Goal: Task Accomplishment & Management: Manage account settings

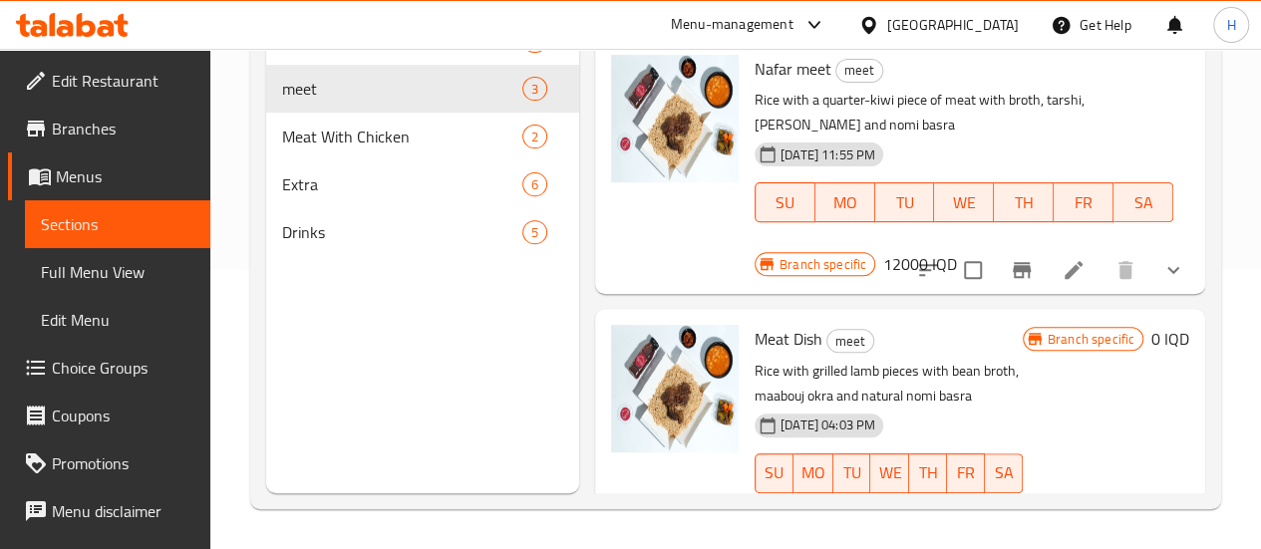
scroll to position [43, 0]
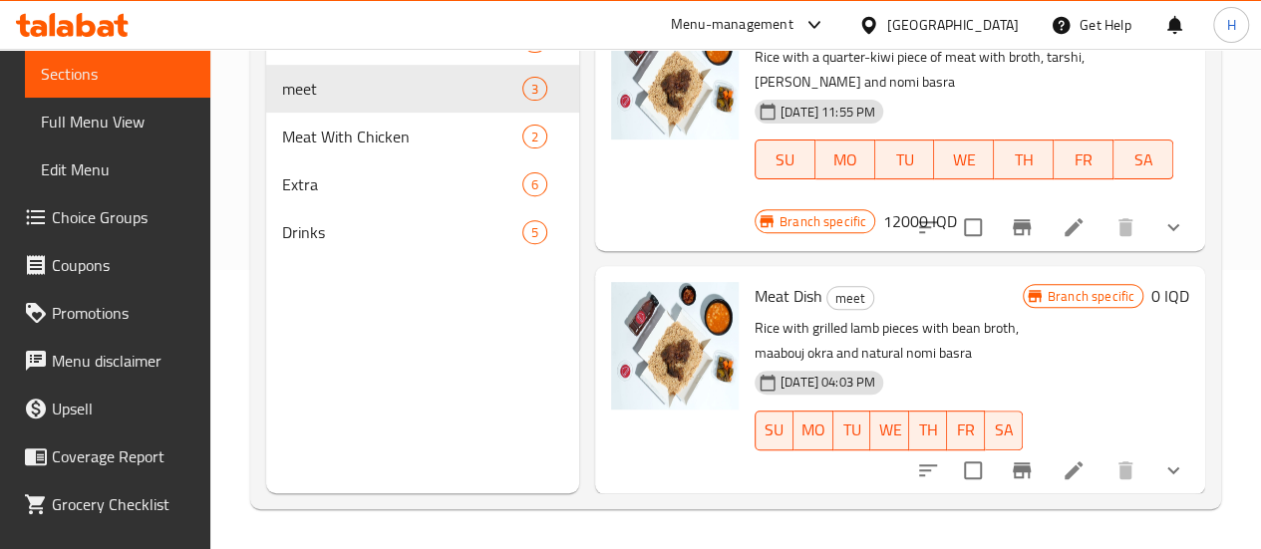
click at [93, 33] on icon at bounding box center [86, 25] width 19 height 24
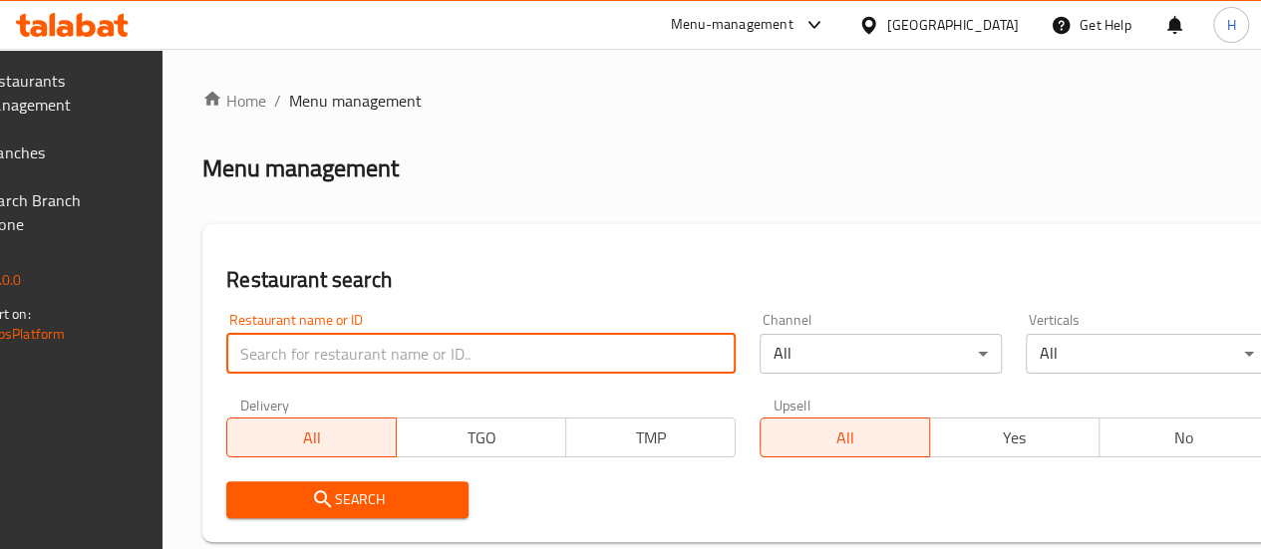
click at [419, 354] on input "search" at bounding box center [480, 354] width 509 height 40
type input "b"
type input "f"
type input "بيت الزربيان"
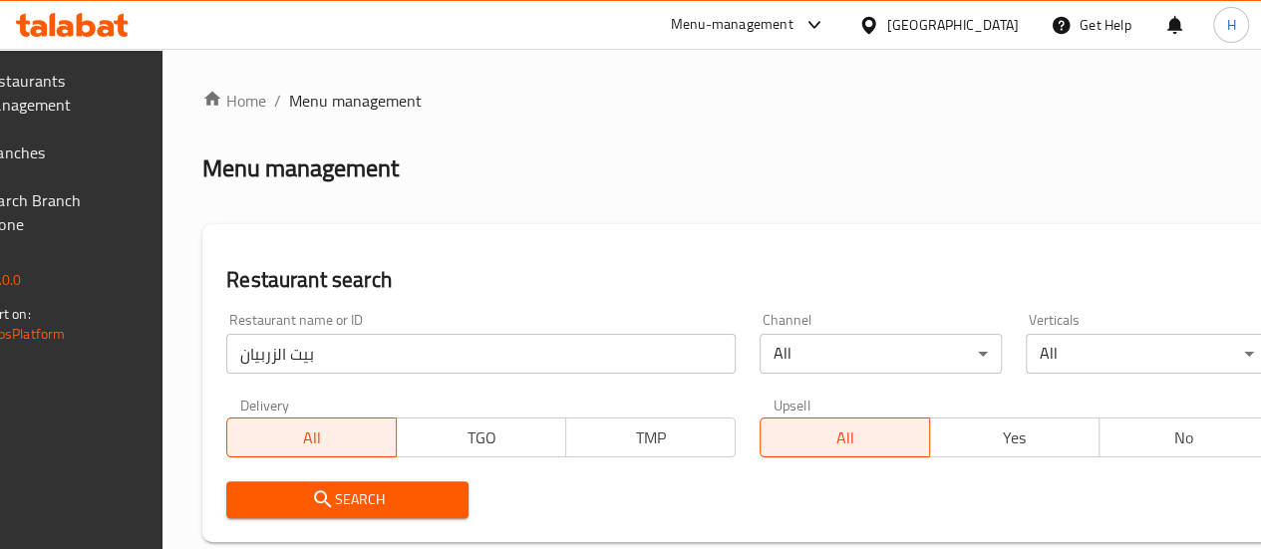
click at [399, 495] on span "Search" at bounding box center [347, 499] width 210 height 25
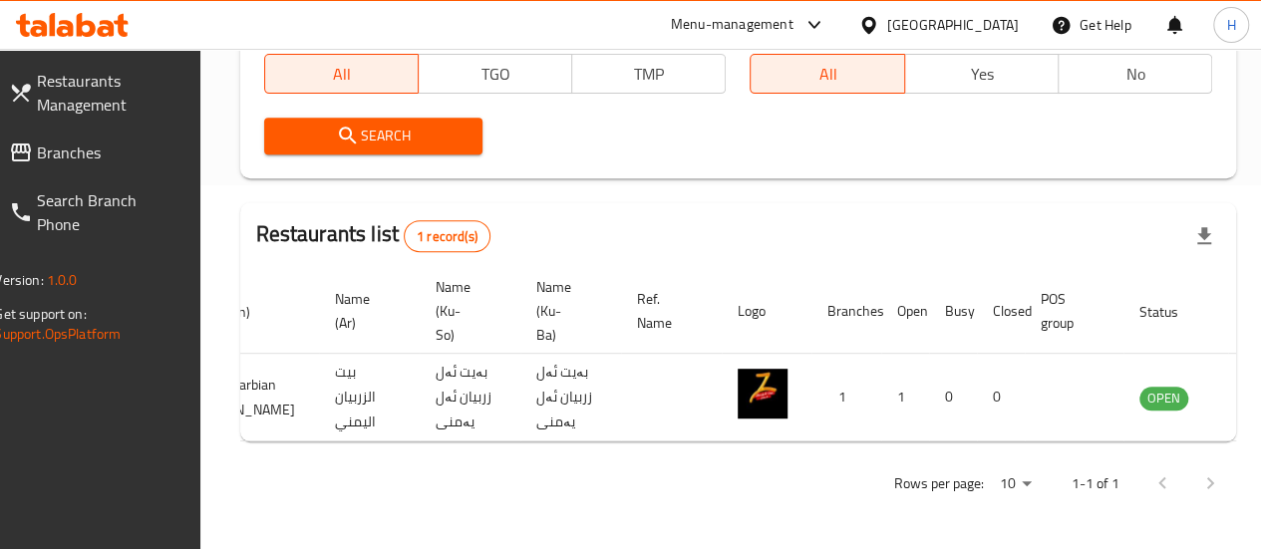
scroll to position [0, 195]
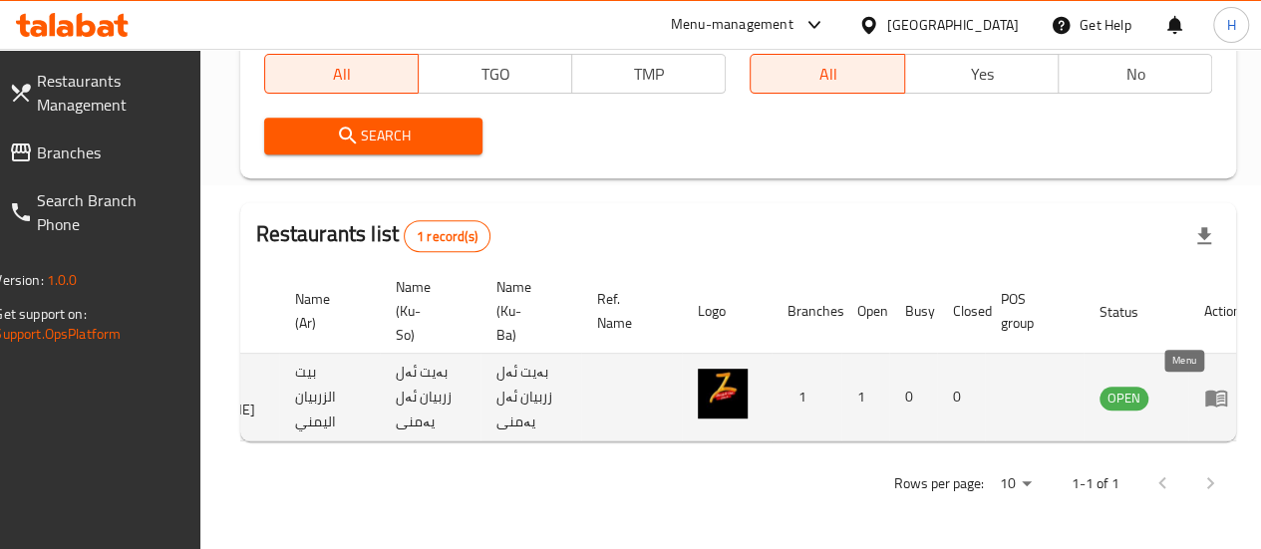
click at [1205, 390] on icon "enhanced table" at bounding box center [1216, 398] width 22 height 17
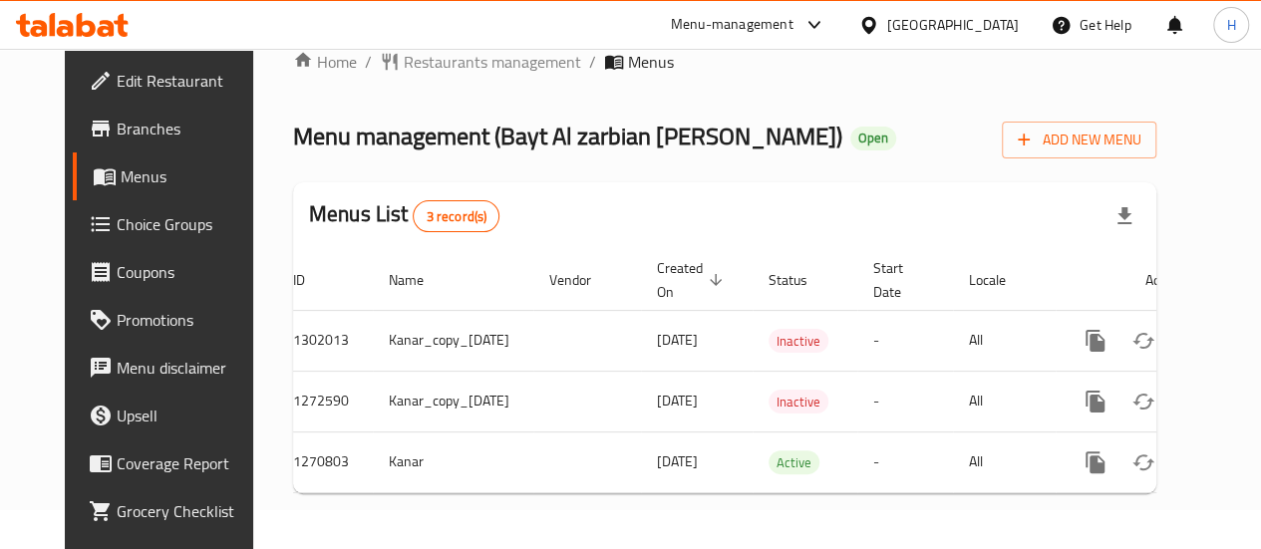
scroll to position [0, 63]
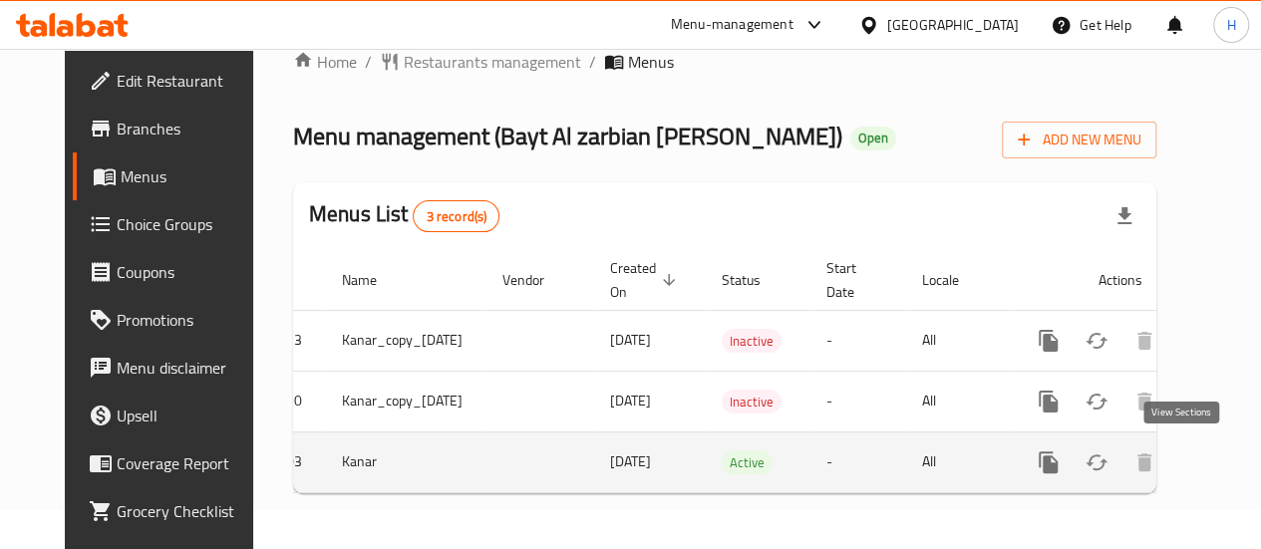
click at [1180, 459] on icon "enhanced table" at bounding box center [1192, 463] width 24 height 24
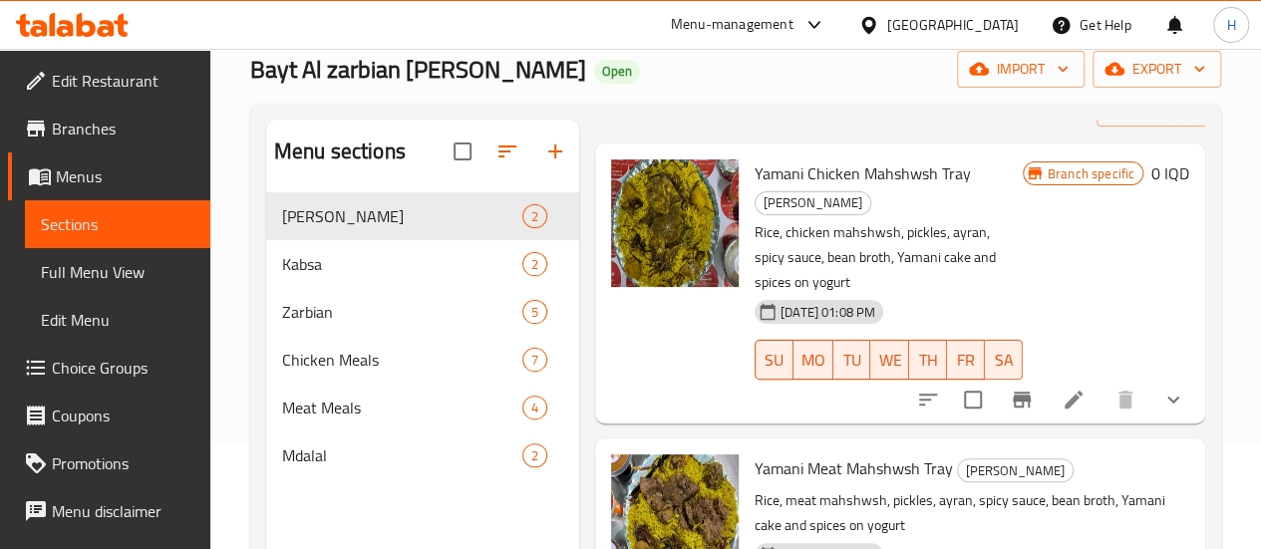
scroll to position [105, 0]
click at [1061, 387] on icon at bounding box center [1073, 399] width 24 height 24
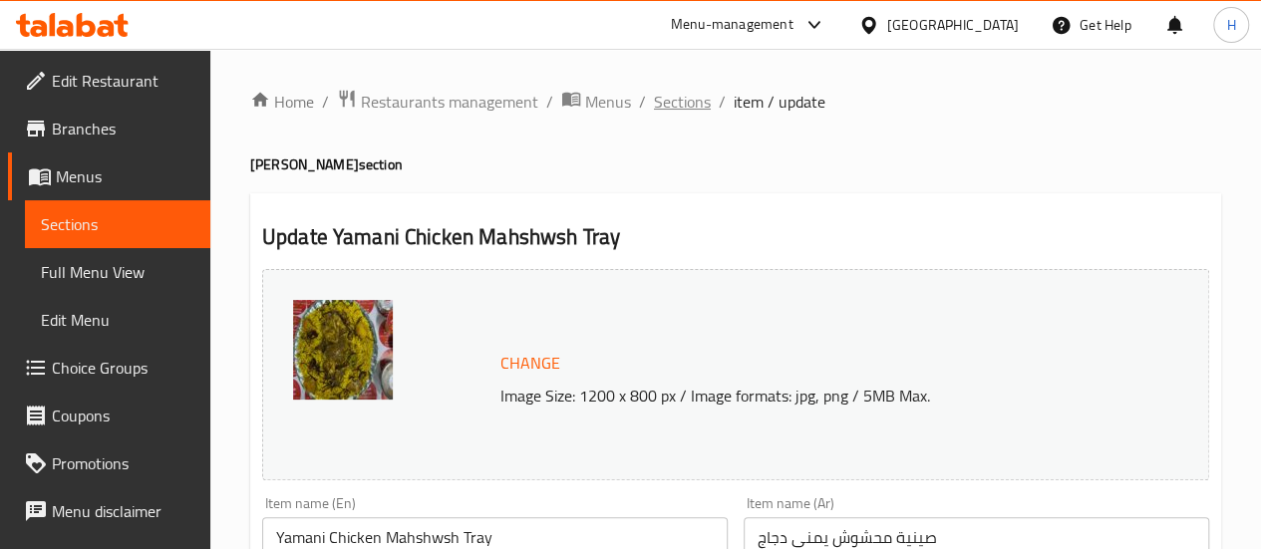
click at [662, 95] on span "Sections" at bounding box center [682, 102] width 57 height 24
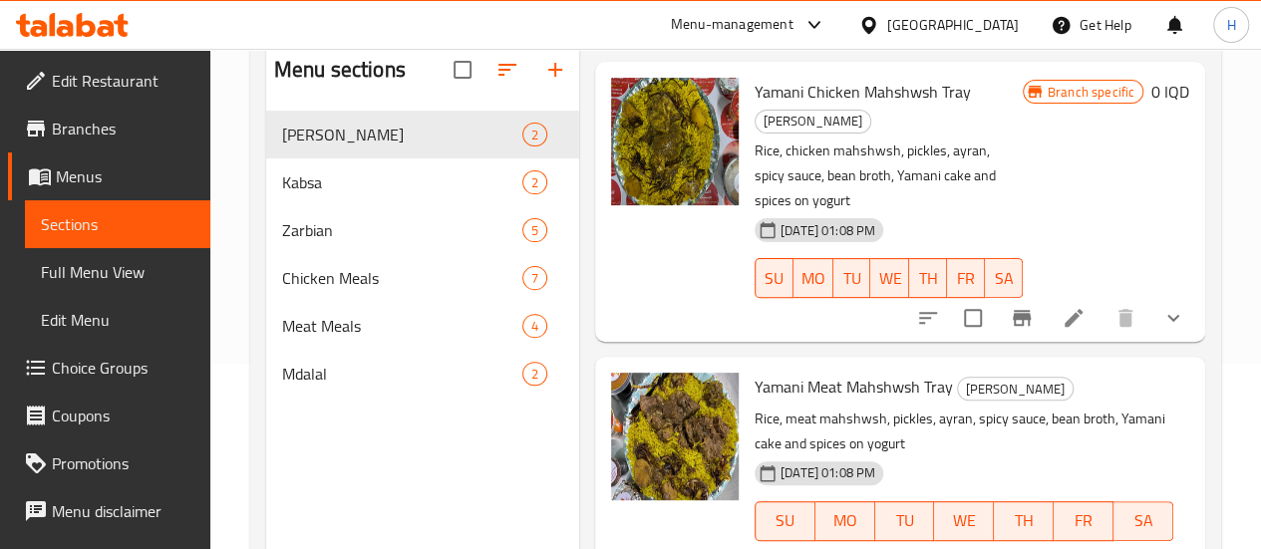
scroll to position [183, 0]
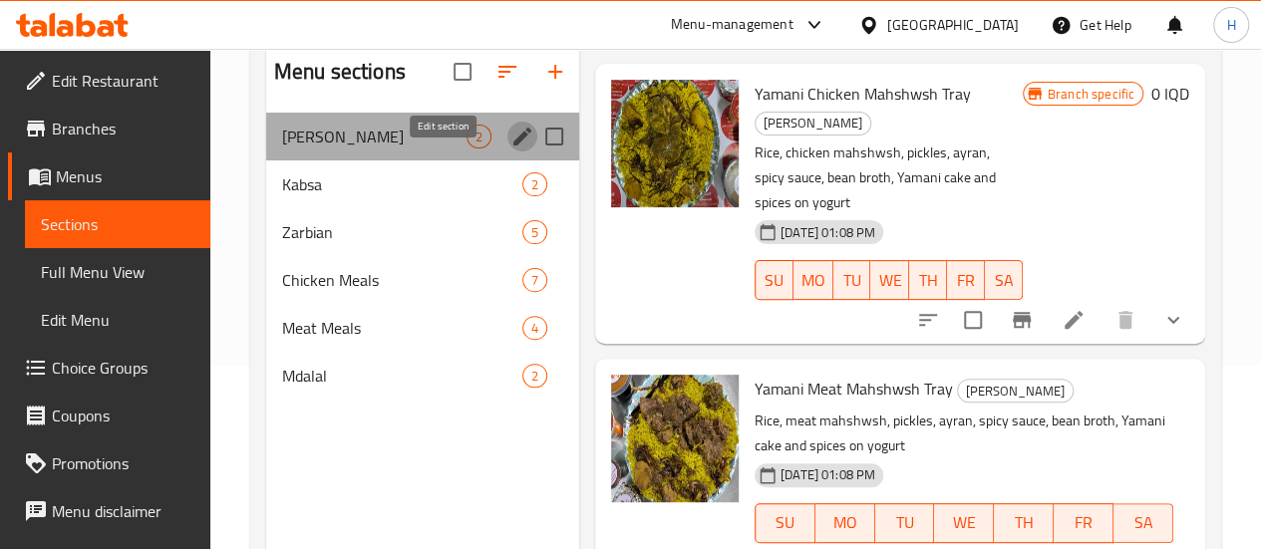
click at [510, 149] on icon "edit" at bounding box center [522, 137] width 24 height 24
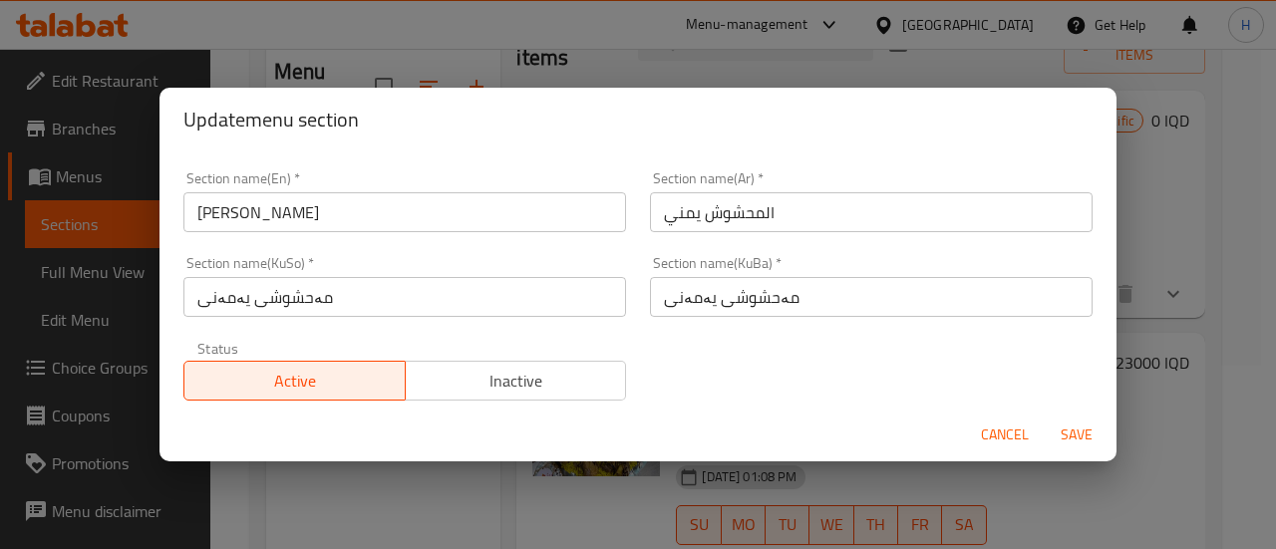
click at [589, 384] on span "Inactive" at bounding box center [516, 381] width 205 height 29
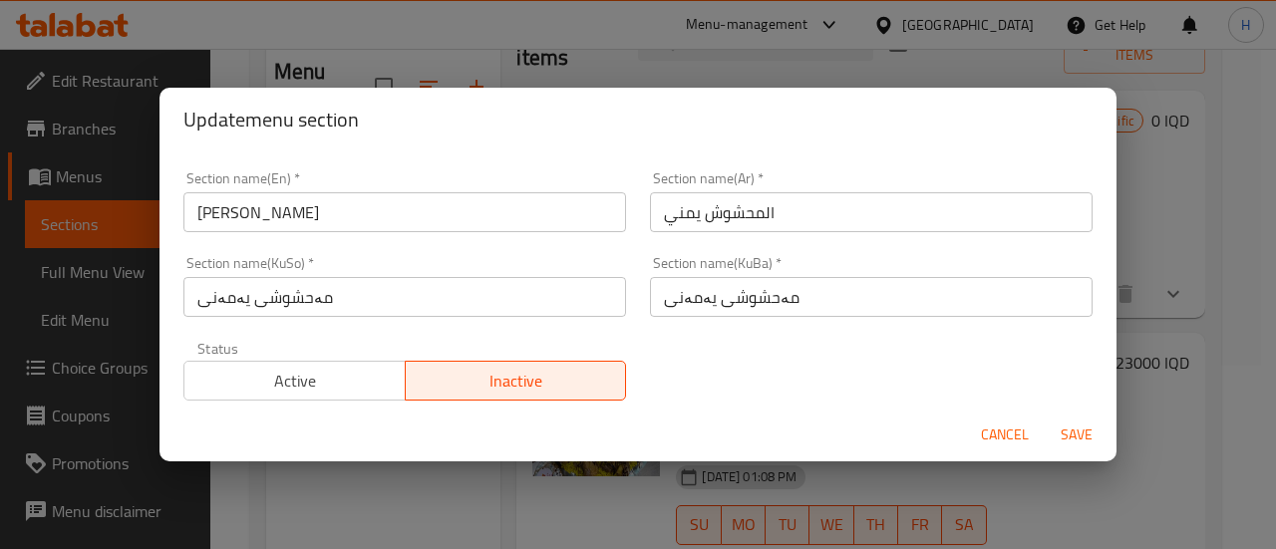
click at [1082, 433] on span "Save" at bounding box center [1077, 435] width 48 height 25
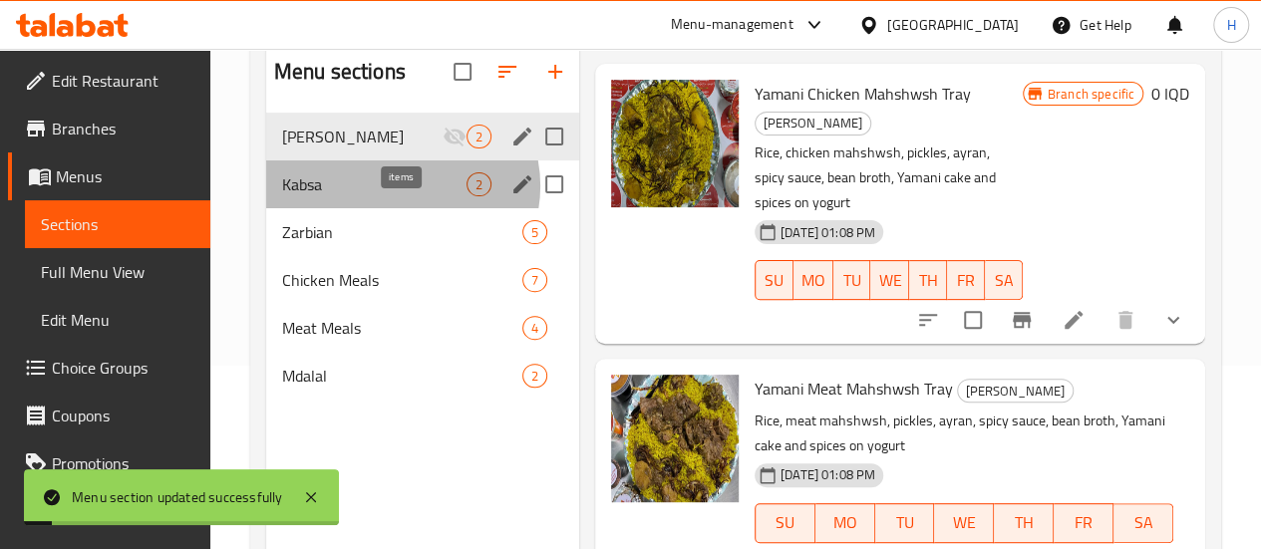
click at [467, 194] on span "2" at bounding box center [478, 184] width 23 height 19
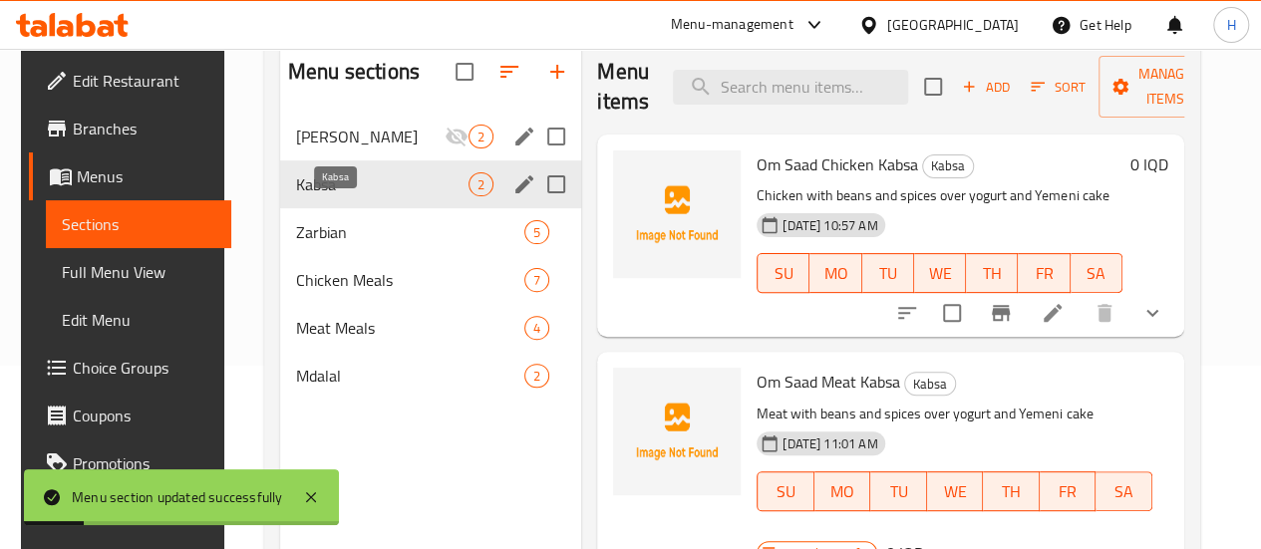
click at [381, 196] on span "Kabsa" at bounding box center [382, 184] width 172 height 24
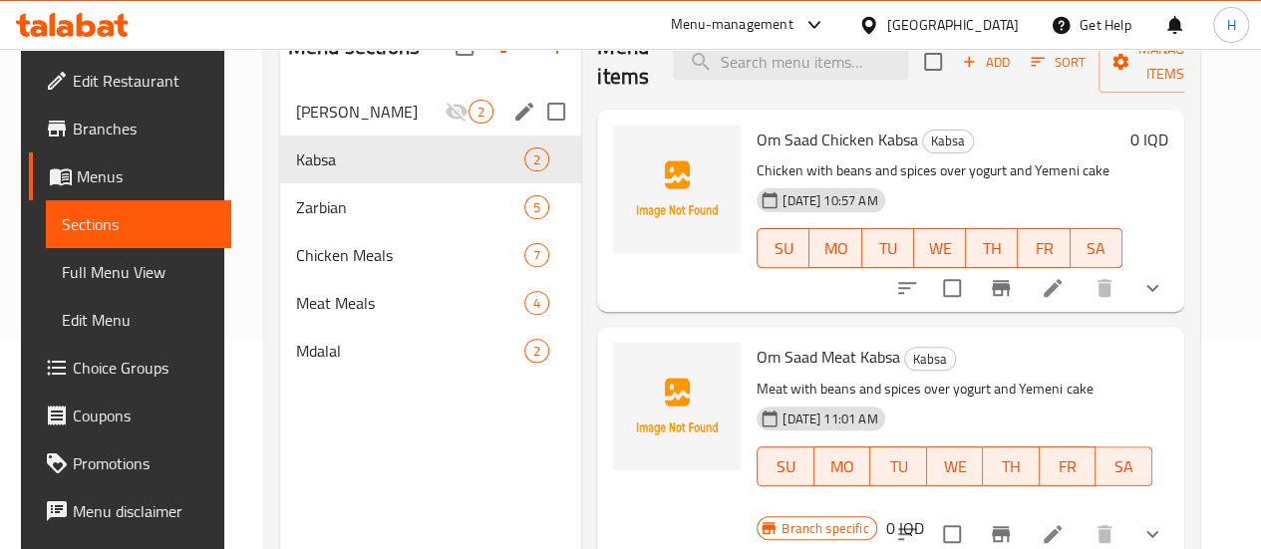
scroll to position [205, 0]
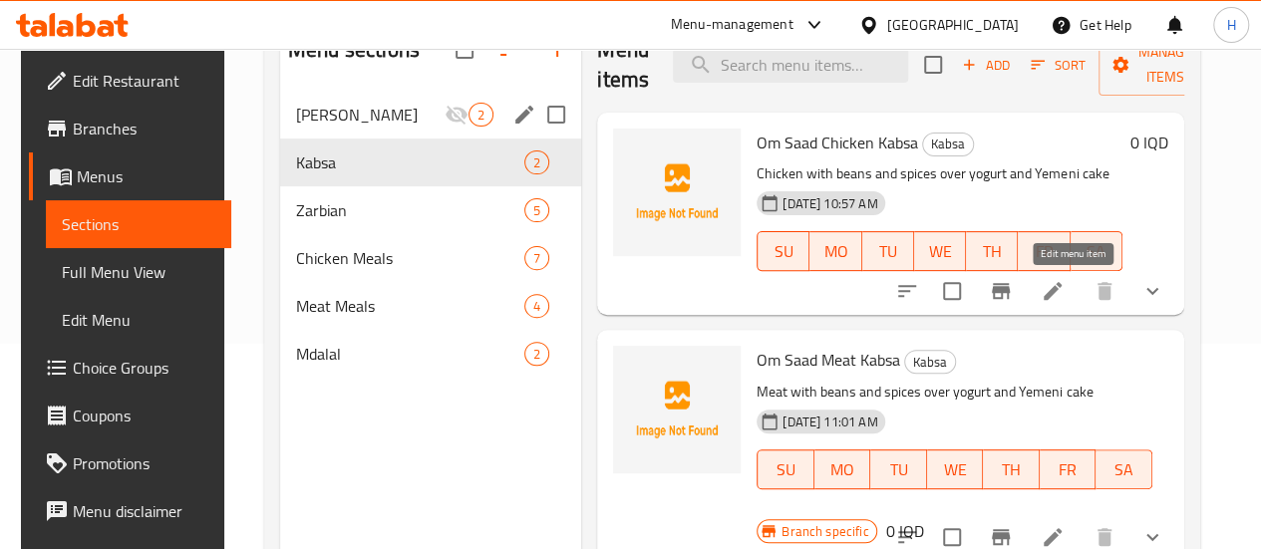
click at [1061, 292] on icon at bounding box center [1053, 291] width 18 height 18
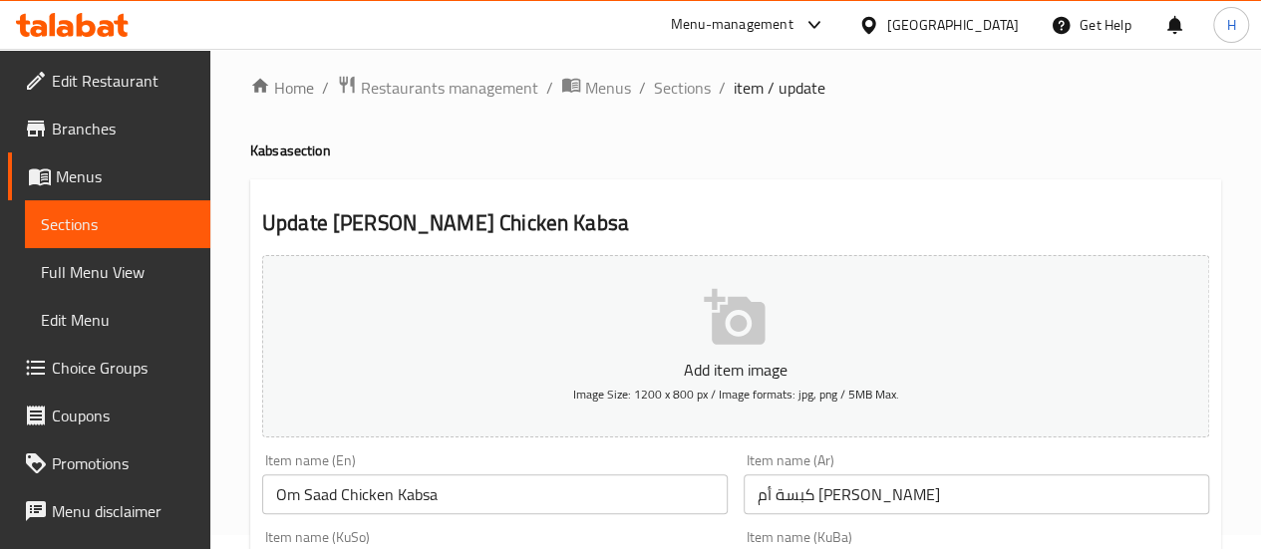
scroll to position [11, 0]
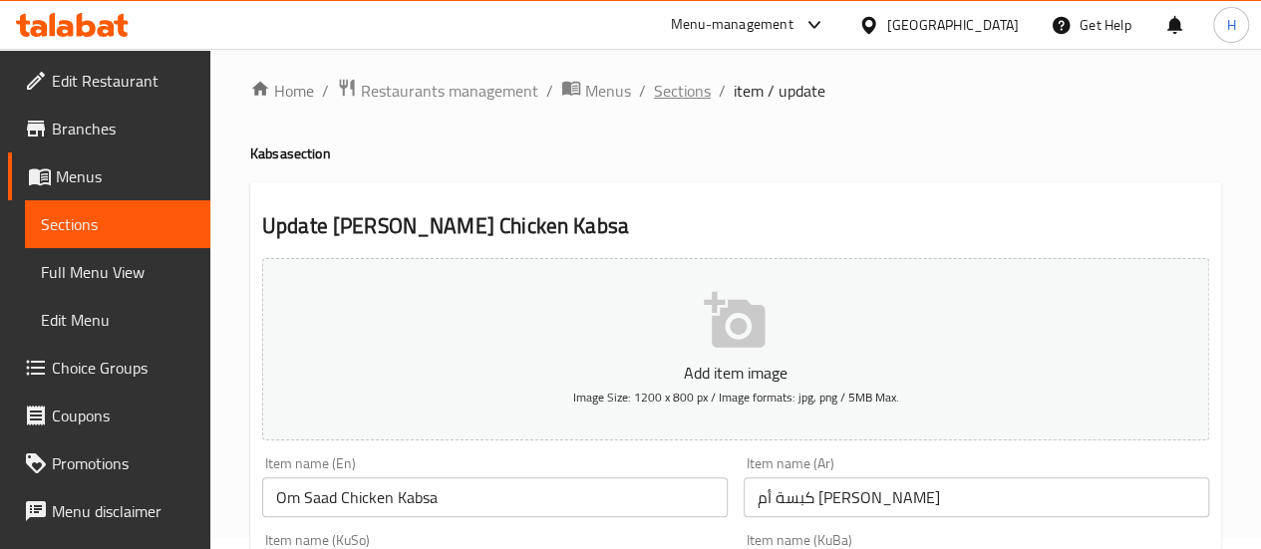
click at [678, 89] on span "Sections" at bounding box center [682, 91] width 57 height 24
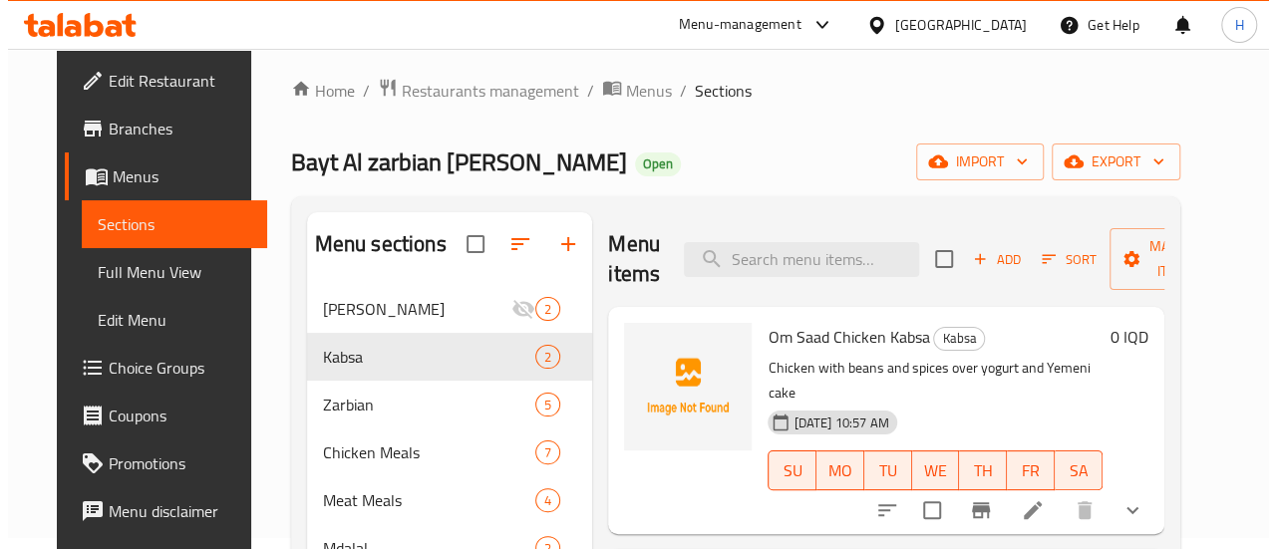
scroll to position [172, 0]
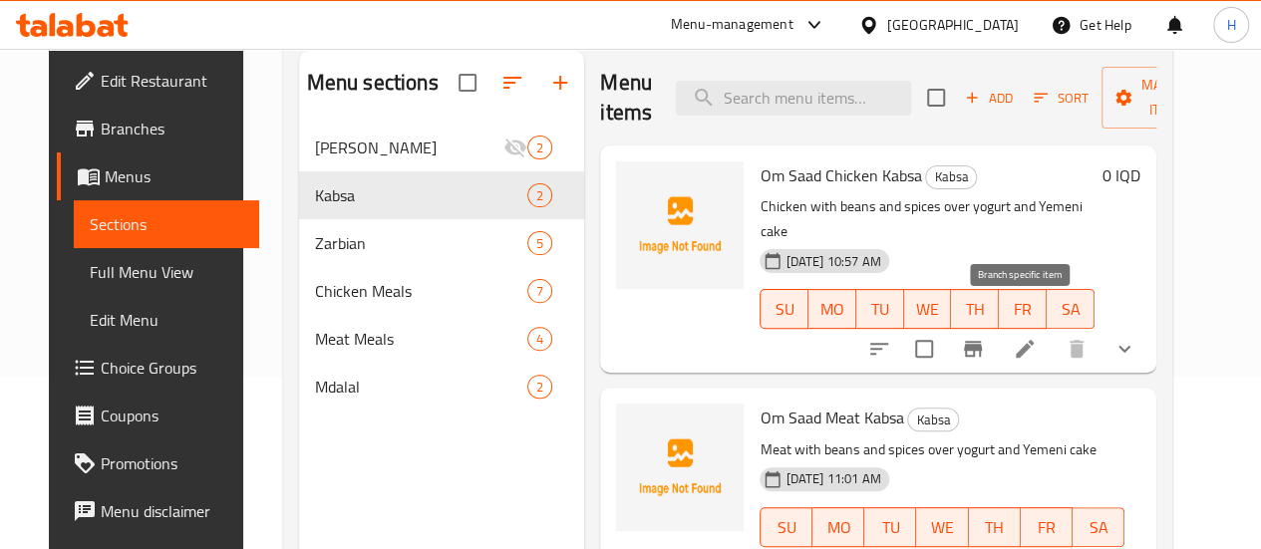
click at [985, 337] on icon "Branch-specific-item" at bounding box center [973, 349] width 24 height 24
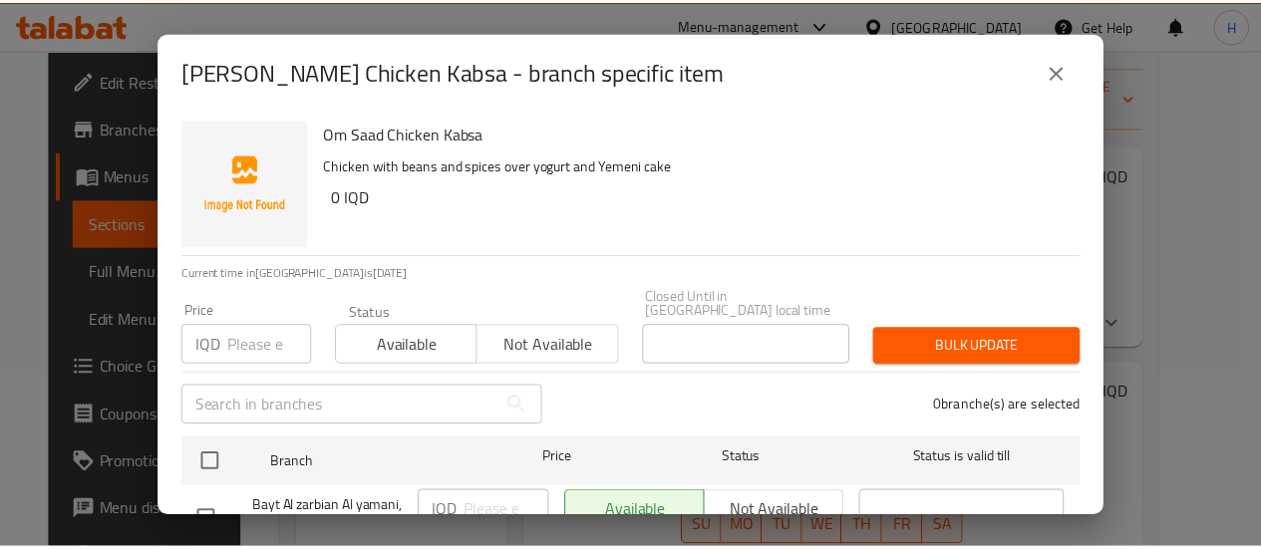
scroll to position [74, 0]
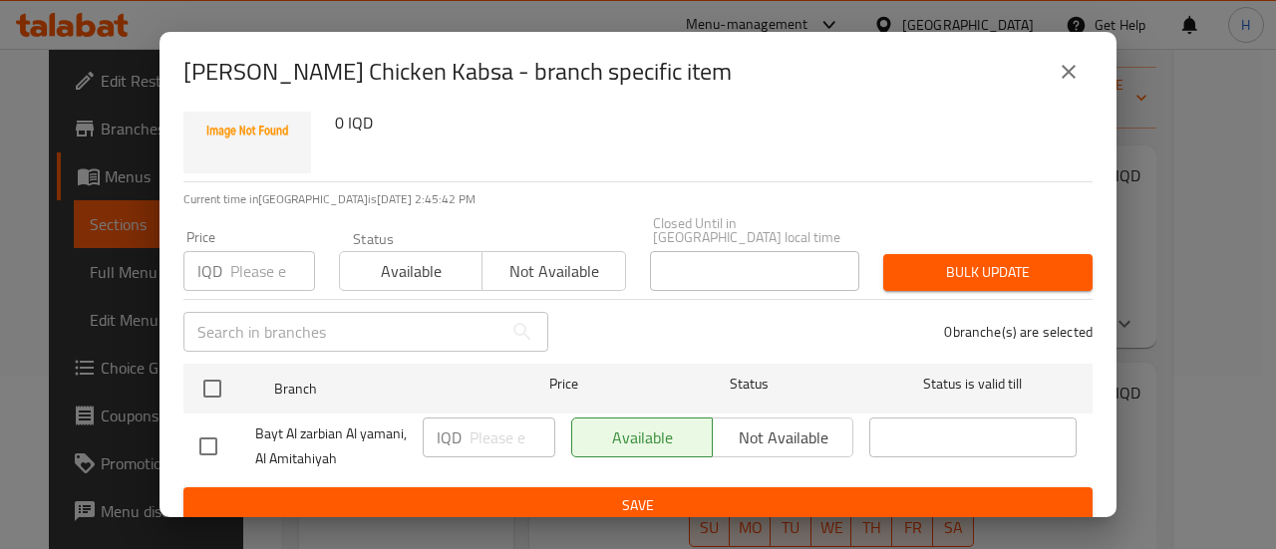
click at [1069, 63] on icon "close" at bounding box center [1069, 72] width 24 height 24
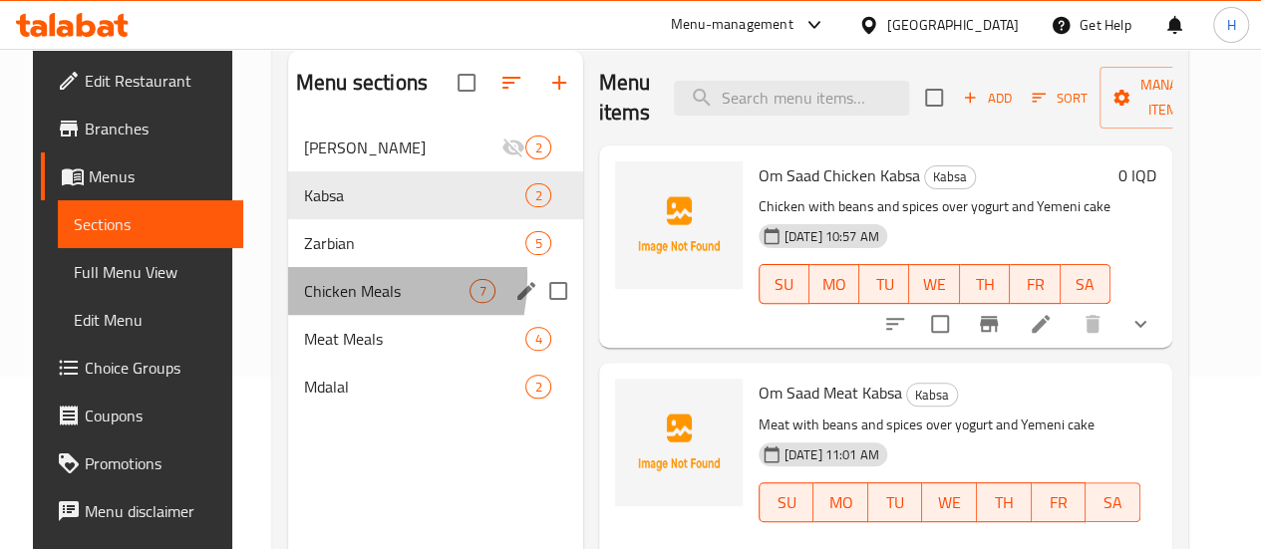
click at [306, 303] on span "Chicken Meals" at bounding box center [386, 291] width 165 height 24
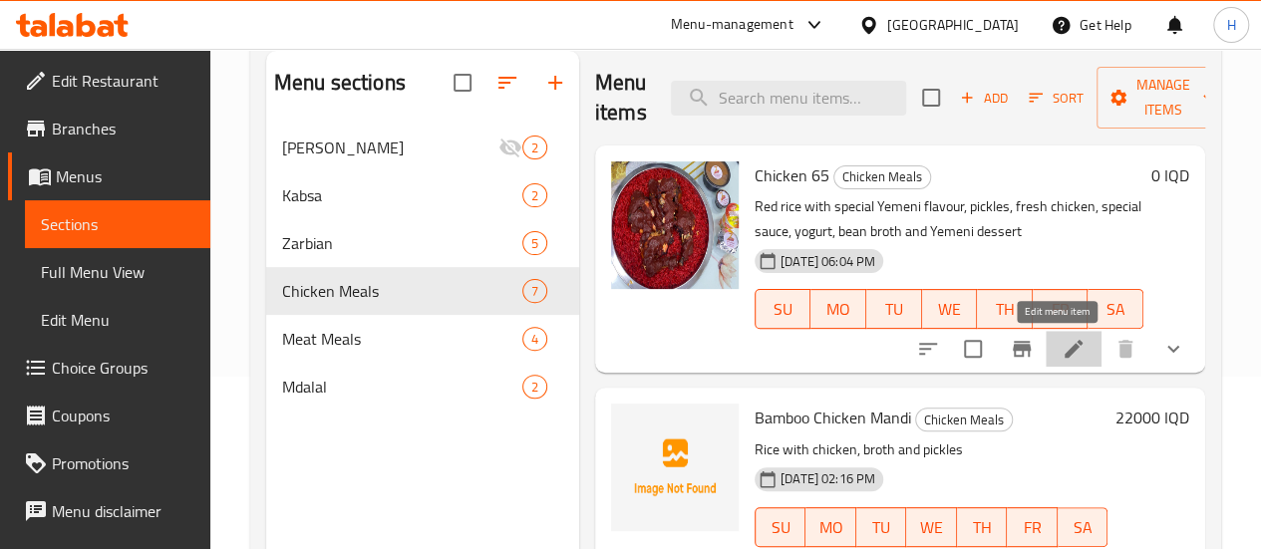
click at [1061, 357] on icon at bounding box center [1073, 349] width 24 height 24
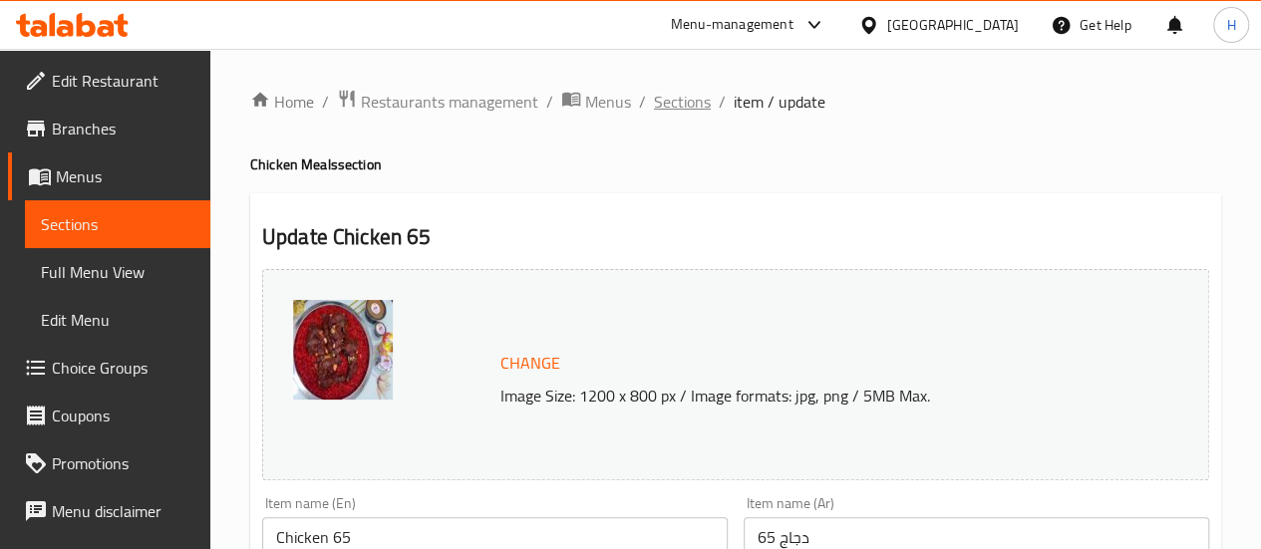
click at [666, 92] on span "Sections" at bounding box center [682, 102] width 57 height 24
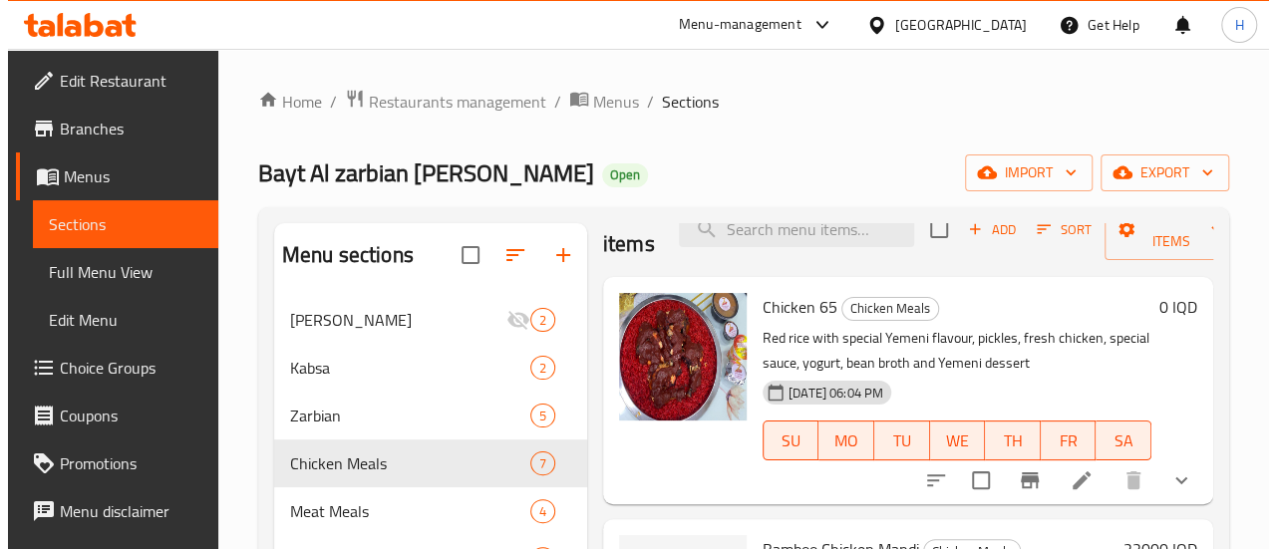
scroll to position [43, 0]
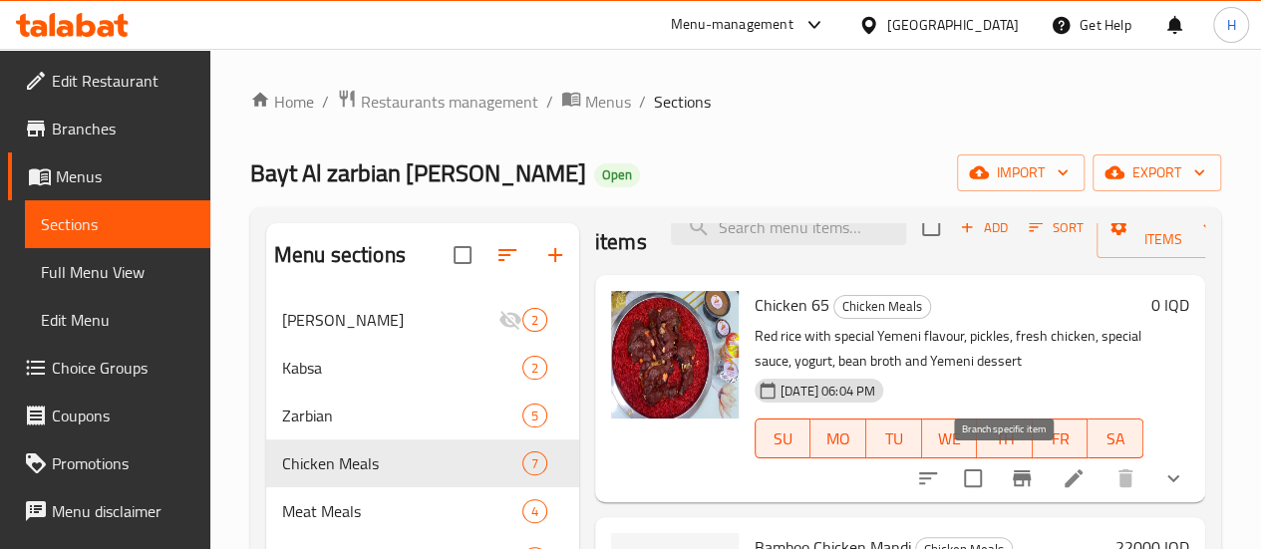
click at [1000, 494] on button "Branch-specific-item" at bounding box center [1022, 478] width 48 height 48
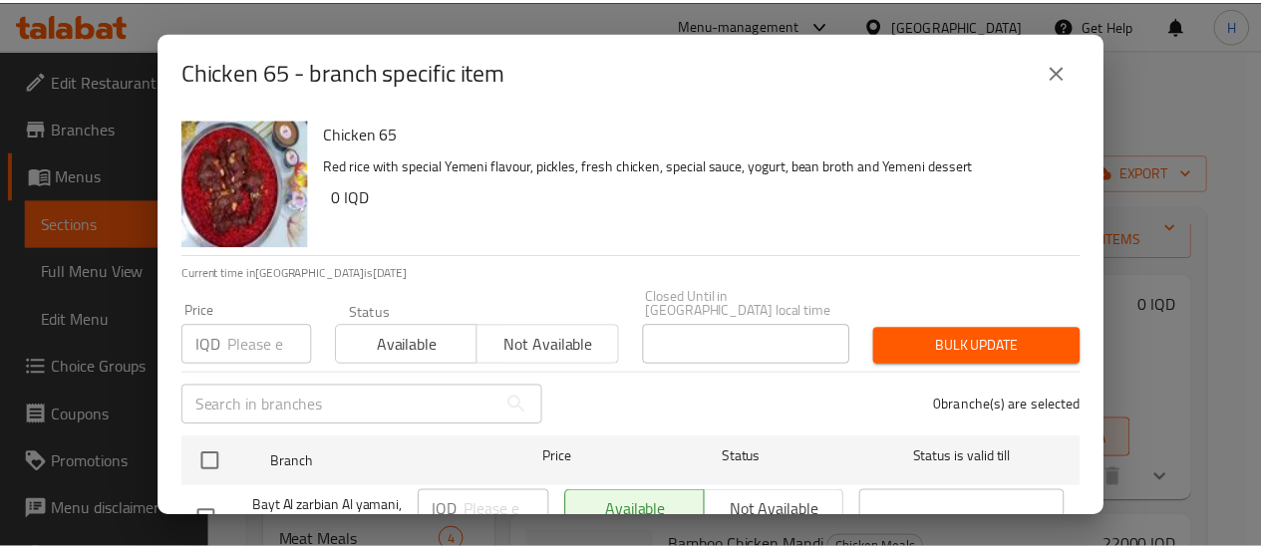
scroll to position [74, 0]
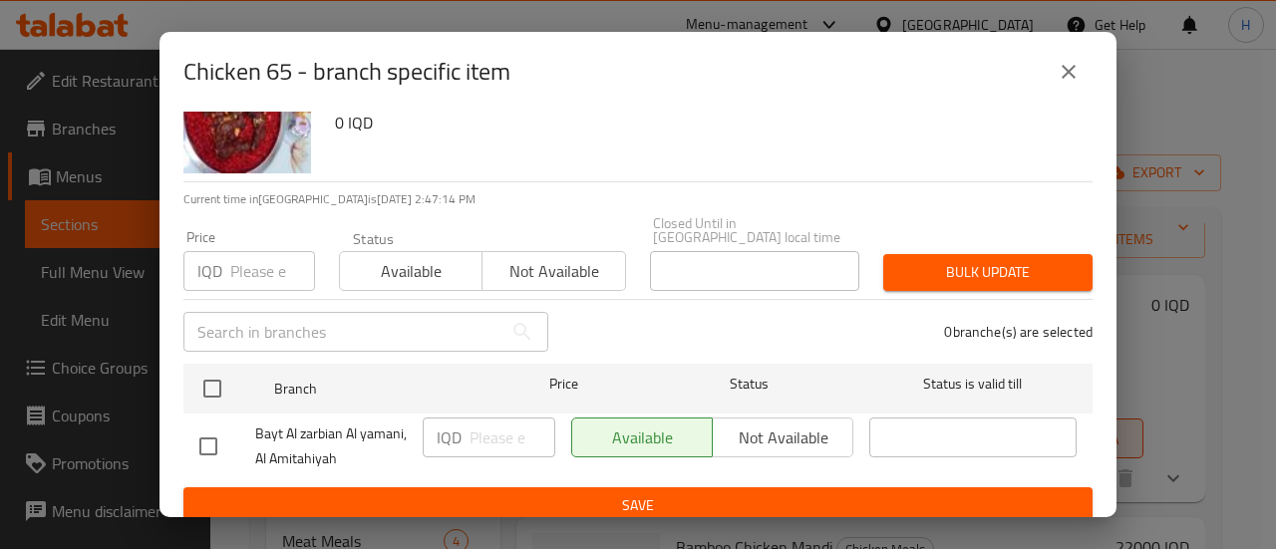
click at [1073, 85] on button "close" at bounding box center [1069, 72] width 48 height 48
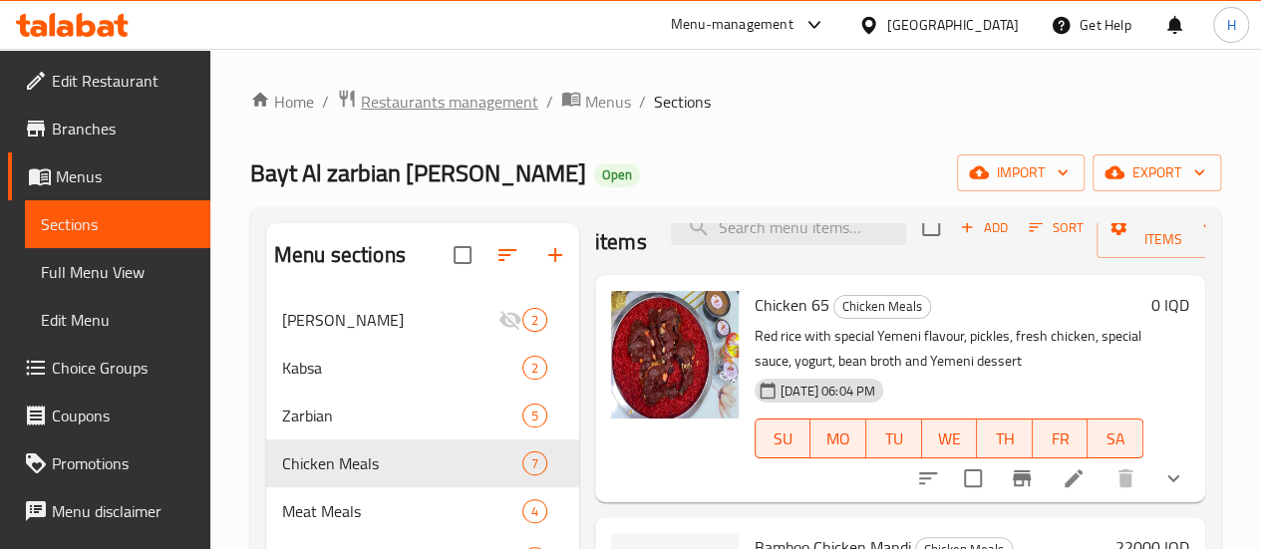
click at [475, 107] on span "Restaurants management" at bounding box center [449, 102] width 177 height 24
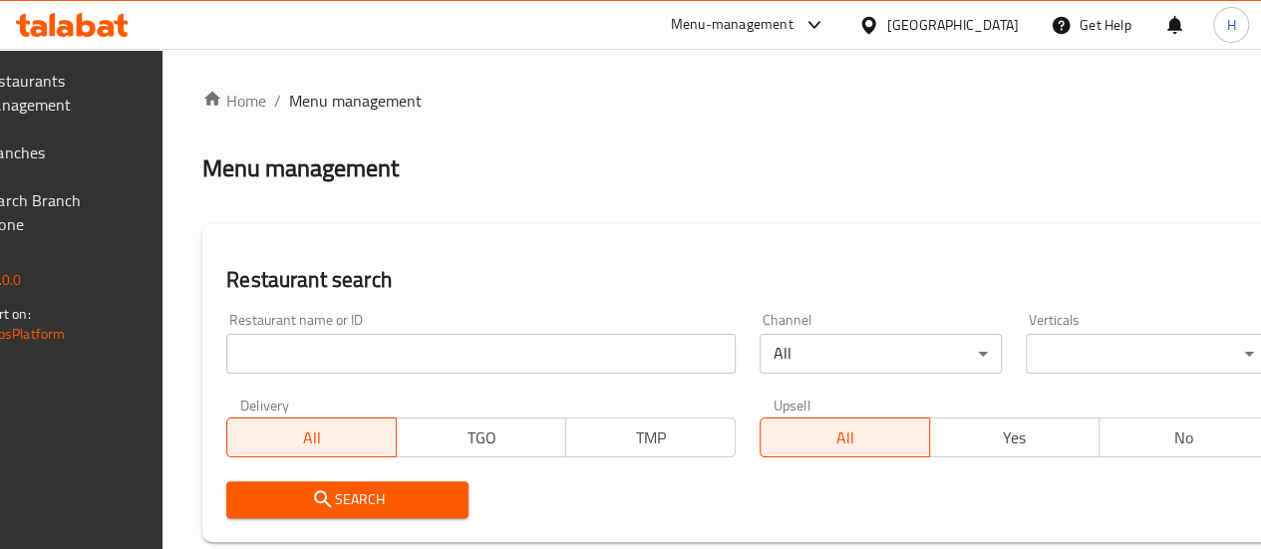
click at [419, 346] on input "search" at bounding box center [480, 354] width 509 height 40
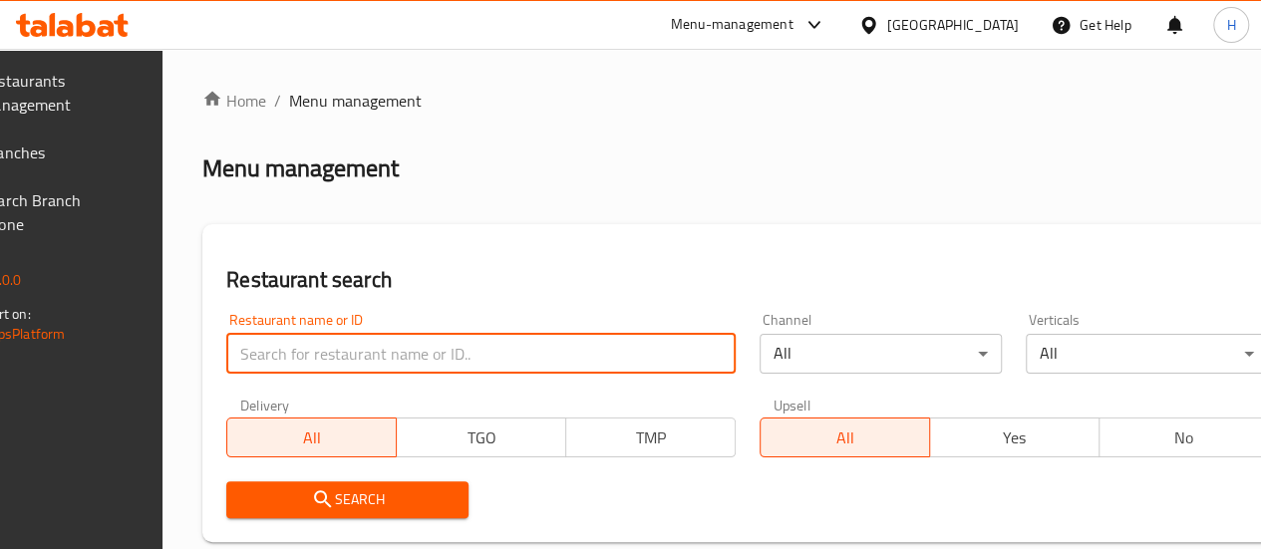
click at [392, 350] on input "search" at bounding box center [480, 354] width 509 height 40
